Goal: Task Accomplishment & Management: Manage account settings

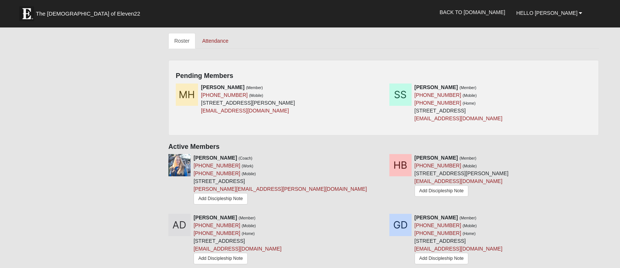
scroll to position [338, 0]
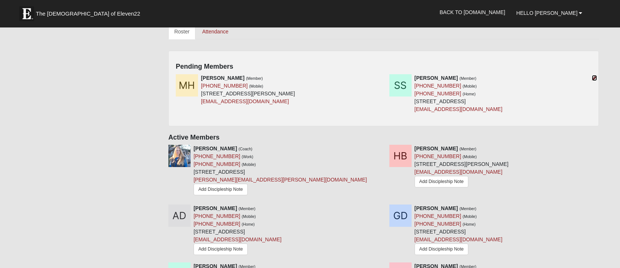
click at [595, 77] on icon at bounding box center [593, 77] width 5 height 5
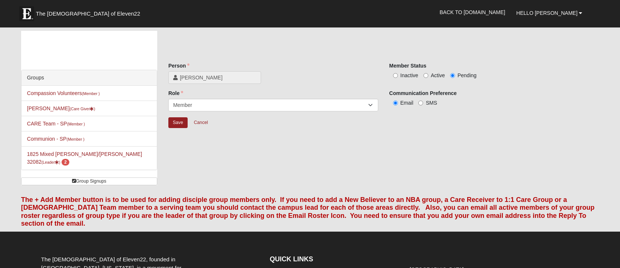
click at [428, 76] on label "Active" at bounding box center [433, 75] width 21 height 7
click at [428, 76] on input "Active" at bounding box center [425, 75] width 5 height 5
radio input "true"
click at [175, 123] on input "Save" at bounding box center [177, 122] width 19 height 11
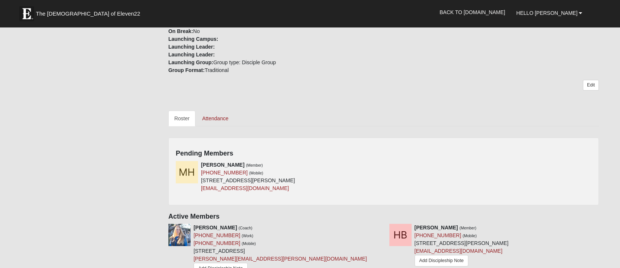
scroll to position [250, 0]
click at [381, 165] on icon at bounding box center [380, 165] width 5 height 5
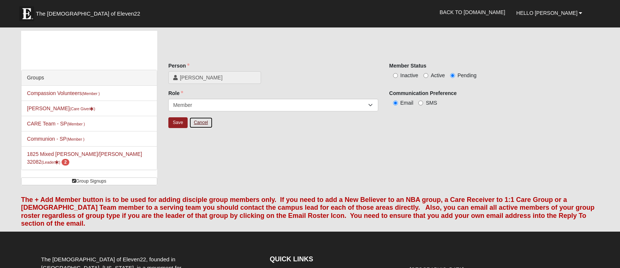
click at [200, 120] on link "Cancel" at bounding box center [201, 122] width 24 height 11
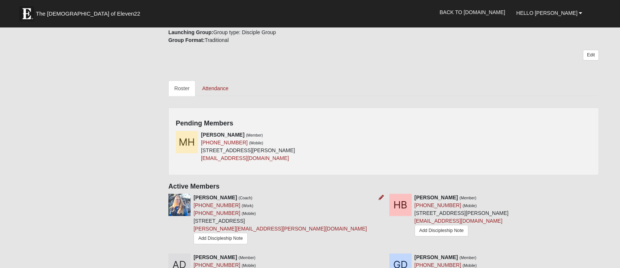
scroll to position [282, 0]
click at [378, 132] on icon at bounding box center [380, 133] width 5 height 5
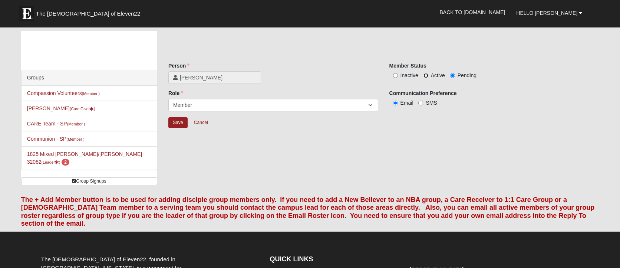
click at [424, 74] on input "Active" at bounding box center [425, 75] width 5 height 5
radio input "true"
click at [178, 125] on input "Save" at bounding box center [177, 122] width 19 height 11
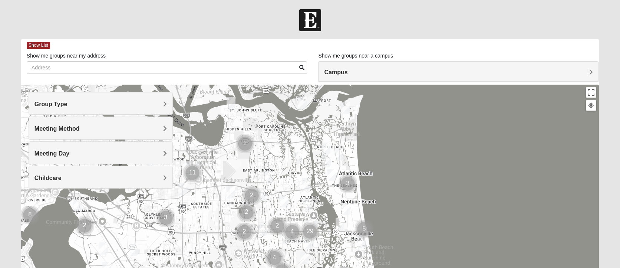
click at [148, 155] on h4 "Meeting Day" at bounding box center [100, 153] width 133 height 7
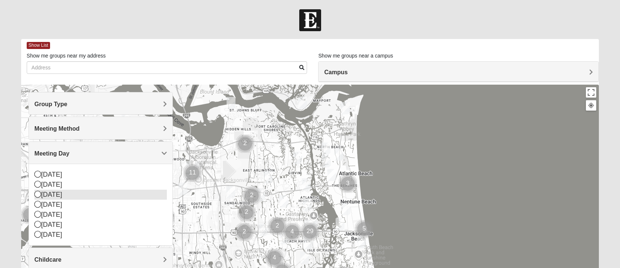
click at [59, 192] on div "[DATE]" at bounding box center [100, 194] width 133 height 10
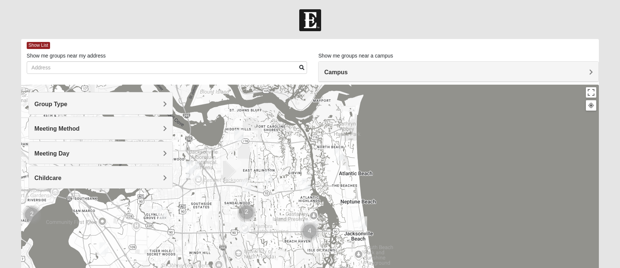
click at [67, 126] on span "Meeting Method" at bounding box center [56, 128] width 45 height 6
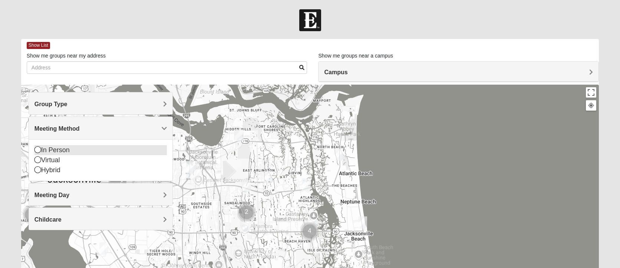
click at [62, 150] on div "In Person" at bounding box center [100, 150] width 133 height 10
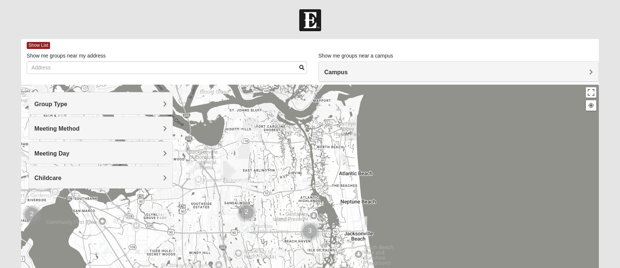
click at [99, 107] on h4 "Group Type" at bounding box center [100, 103] width 133 height 7
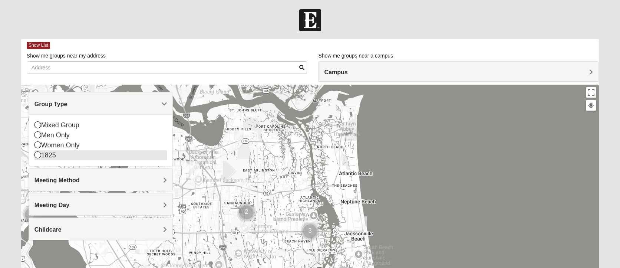
click at [67, 158] on div "Mixed Group Men Only Women Only 1825" at bounding box center [101, 140] width 144 height 52
click at [67, 158] on div "1825" at bounding box center [100, 155] width 133 height 10
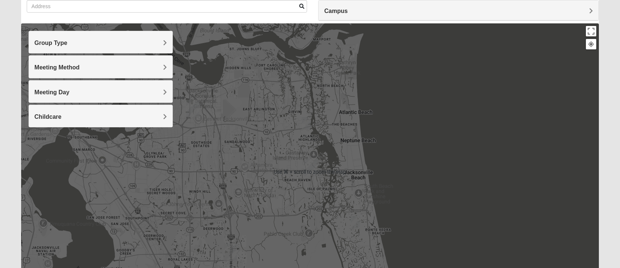
scroll to position [76, 0]
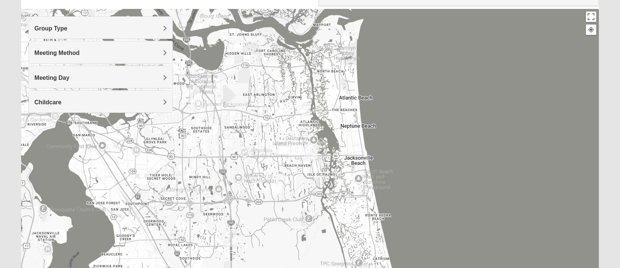
click at [311, 152] on img "San Pablo" at bounding box center [310, 153] width 13 height 18
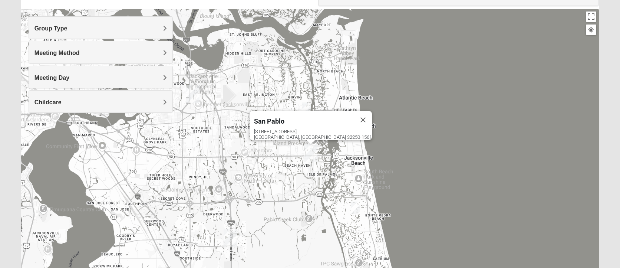
click at [311, 152] on img "San Pablo" at bounding box center [310, 153] width 13 height 18
click at [423, 146] on div "San Pablo 14286 Beach Blvd Jacksonville, FL 32250-1561" at bounding box center [309, 157] width 577 height 296
click at [357, 207] on img "1825 Mixed Gatewood/Morales 32082" at bounding box center [355, 207] width 9 height 12
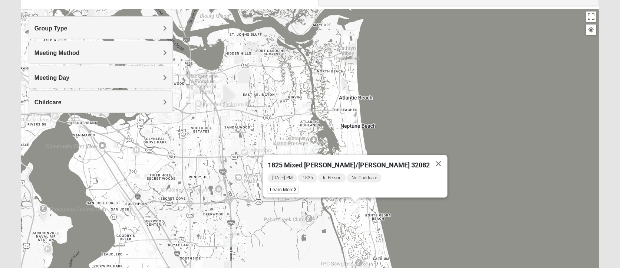
click at [357, 207] on img "1825 Mixed Gatewood/Morales 32082" at bounding box center [355, 207] width 9 height 12
click at [444, 210] on div "1825 Mixed Gatewood/Morales 32082 Tuesday PM 1825 In Person No Childcare Learn …" at bounding box center [309, 157] width 577 height 296
click at [298, 187] on span "Learn More" at bounding box center [282, 190] width 31 height 8
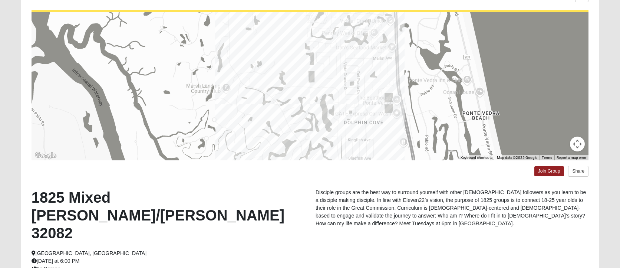
scroll to position [68, 0]
